Goal: Task Accomplishment & Management: Complete application form

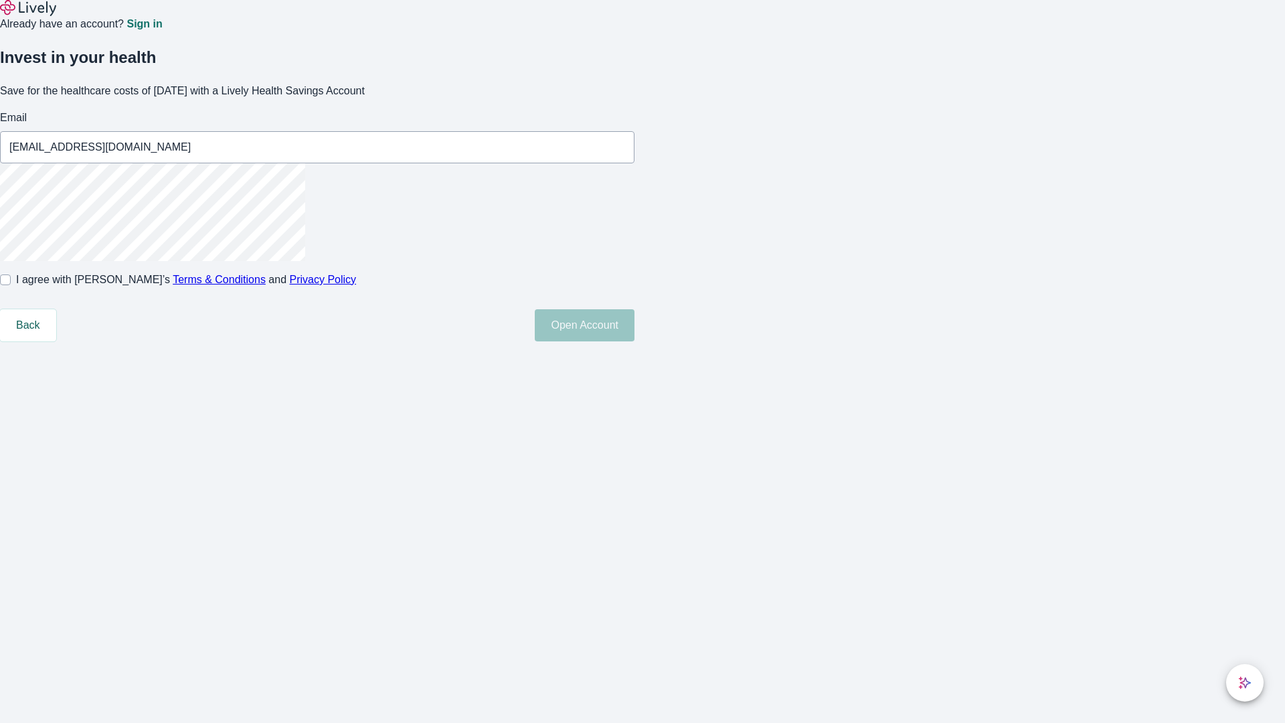
click at [11, 285] on input "I agree with Lively’s Terms & Conditions and Privacy Policy" at bounding box center [5, 279] width 11 height 11
checkbox input "true"
click at [634, 341] on button "Open Account" at bounding box center [585, 325] width 100 height 32
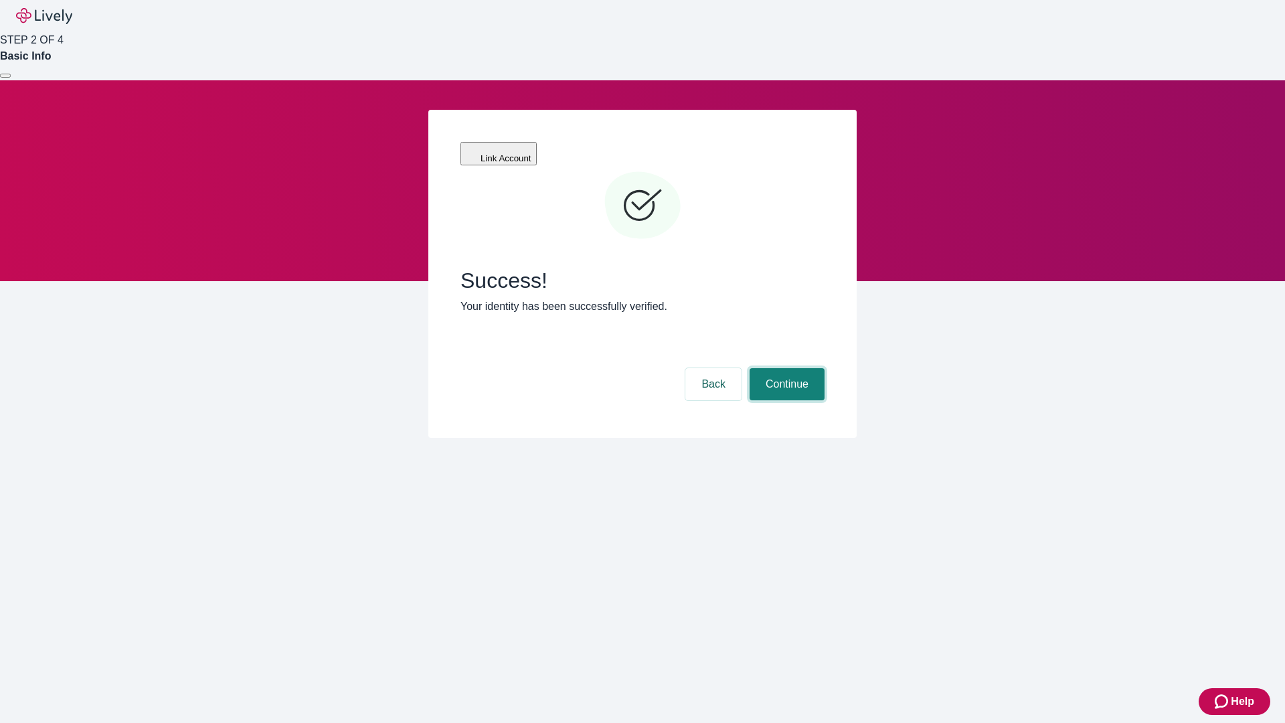
click at [785, 368] on button "Continue" at bounding box center [786, 384] width 75 height 32
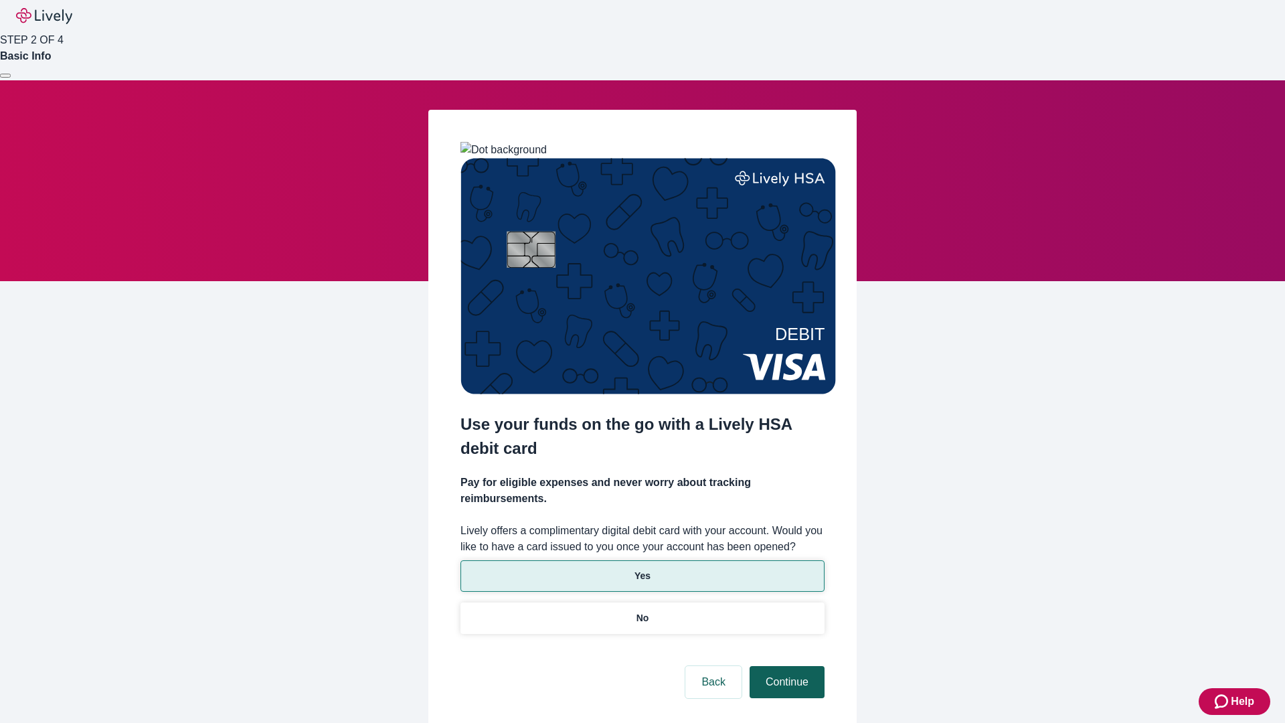
click at [642, 569] on p "Yes" at bounding box center [642, 576] width 16 height 14
click at [785, 666] on button "Continue" at bounding box center [786, 682] width 75 height 32
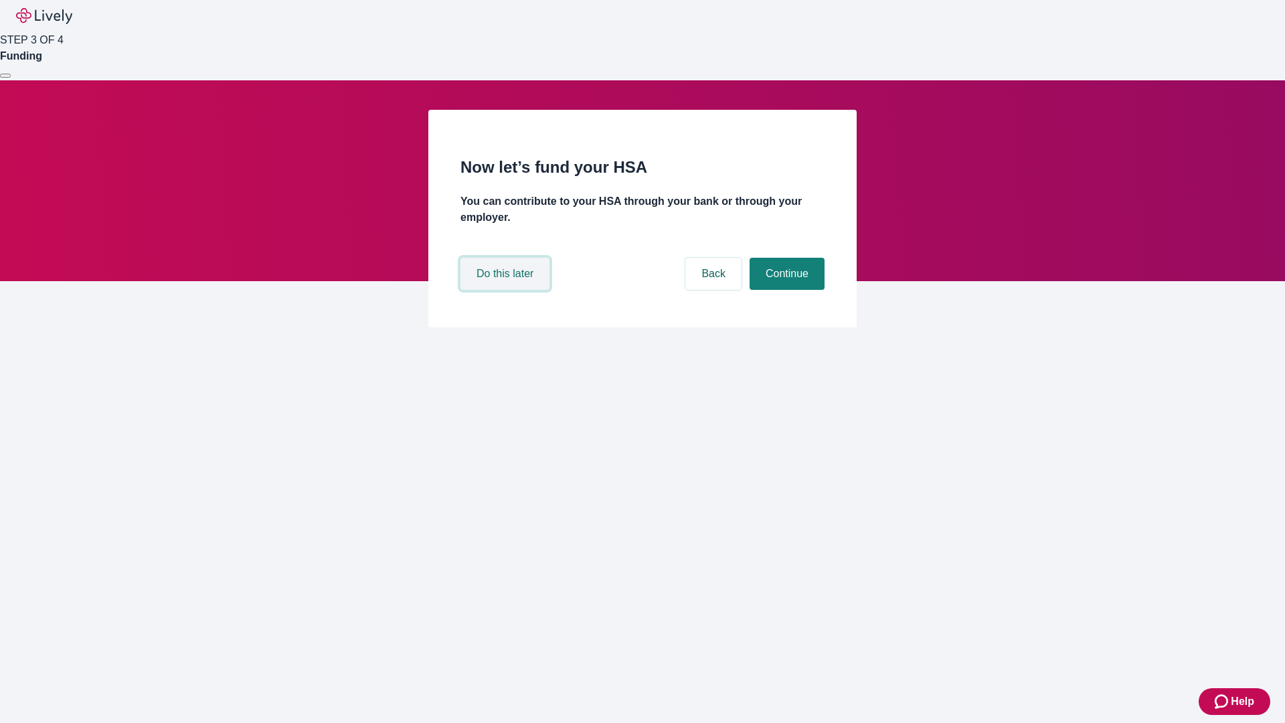
click at [506, 290] on button "Do this later" at bounding box center [504, 274] width 89 height 32
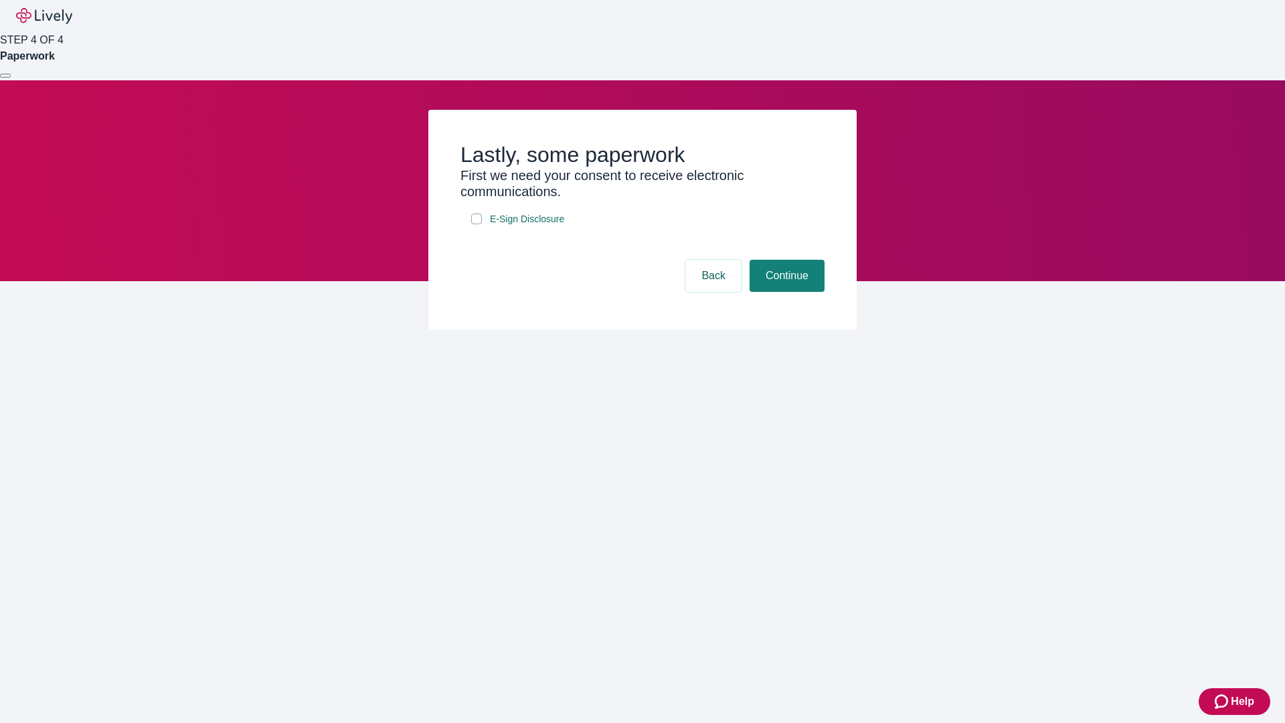
click at [476, 224] on input "E-Sign Disclosure" at bounding box center [476, 218] width 11 height 11
checkbox input "true"
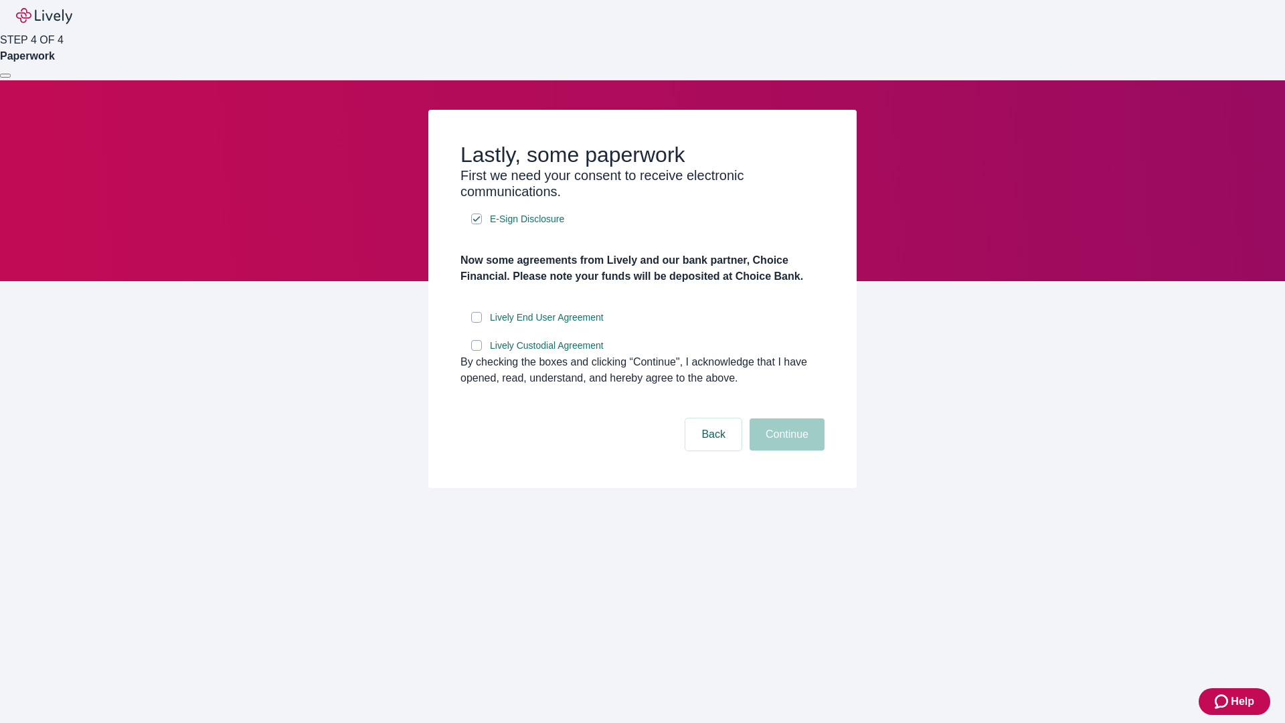
click at [476, 322] on input "Lively End User Agreement" at bounding box center [476, 317] width 11 height 11
checkbox input "true"
click at [476, 351] on input "Lively Custodial Agreement" at bounding box center [476, 345] width 11 height 11
checkbox input "true"
click at [785, 450] on button "Continue" at bounding box center [786, 434] width 75 height 32
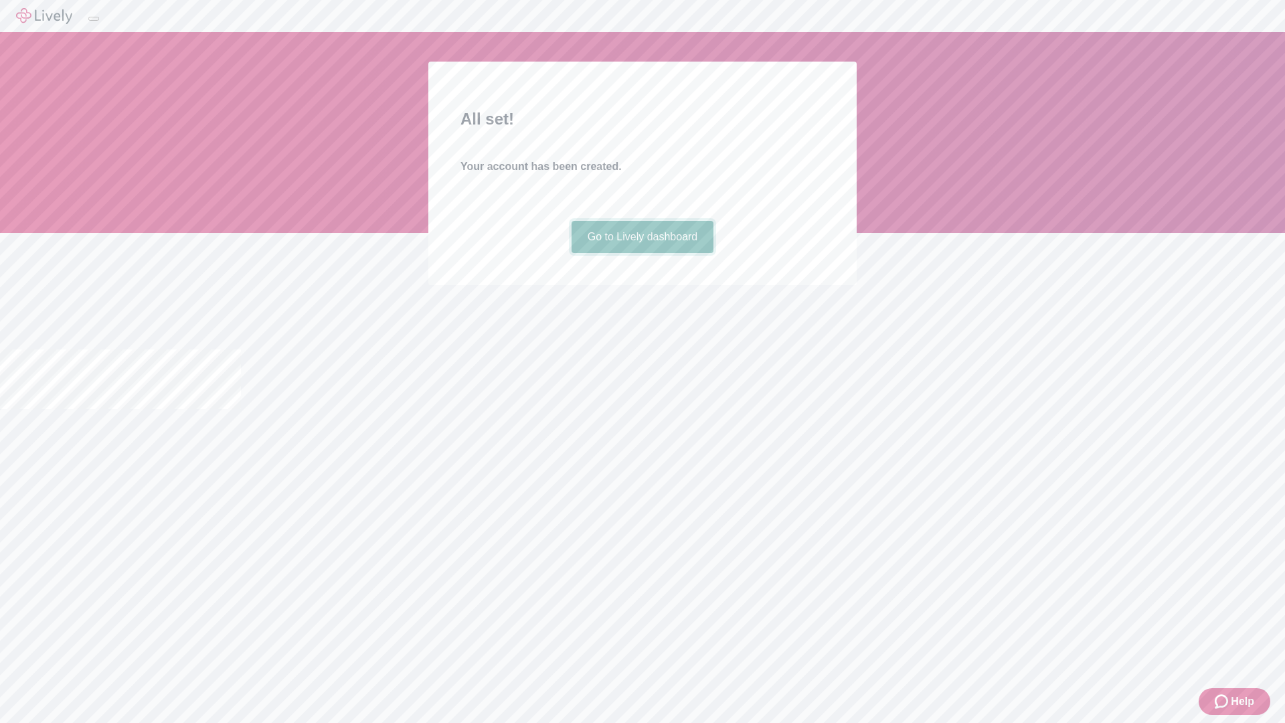
click at [642, 253] on link "Go to Lively dashboard" at bounding box center [642, 237] width 143 height 32
